Goal: Navigation & Orientation: Find specific page/section

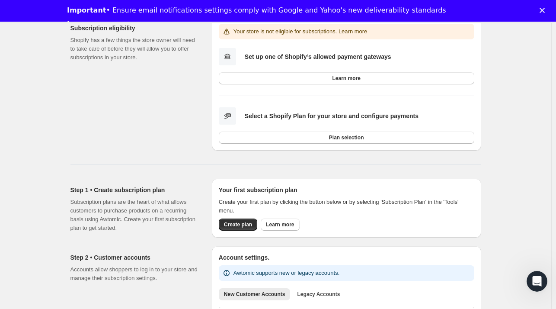
scroll to position [73, 0]
click at [235, 222] on span "Create plan" at bounding box center [238, 224] width 28 height 7
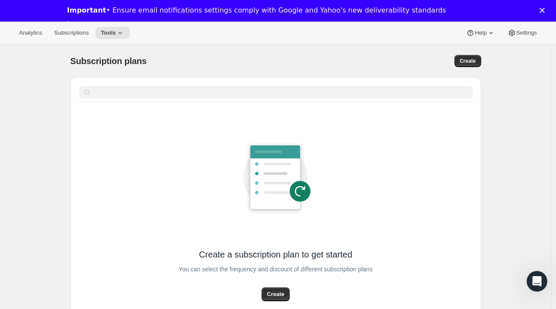
click at [545, 8] on polygon "Close" at bounding box center [542, 10] width 5 height 5
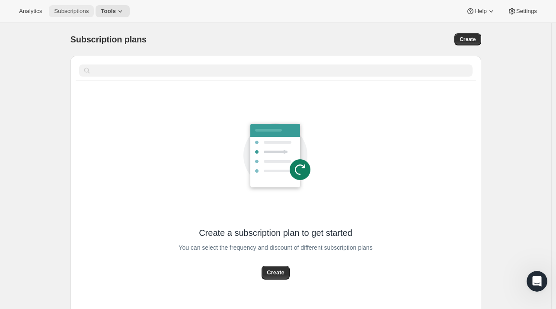
click at [74, 10] on span "Subscriptions" at bounding box center [71, 11] width 35 height 7
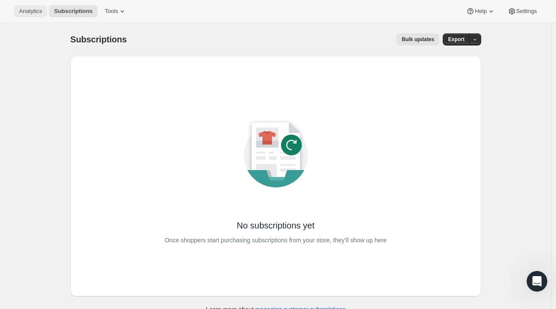
click at [33, 12] on span "Analytics" at bounding box center [30, 11] width 23 height 7
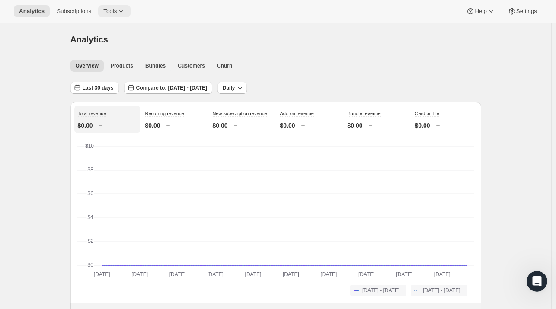
click at [104, 9] on span "Tools" at bounding box center [109, 11] width 13 height 7
